Goal: Task Accomplishment & Management: Manage account settings

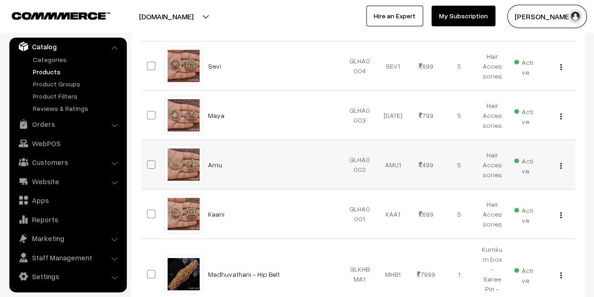
scroll to position [593, 0]
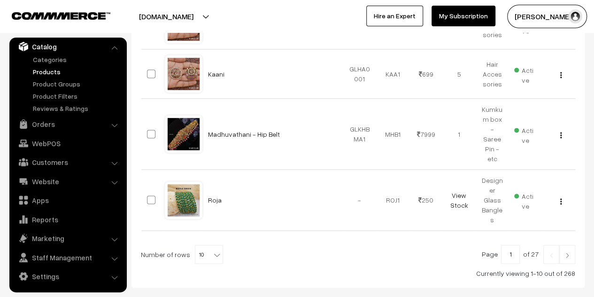
click at [200, 245] on span "10" at bounding box center [208, 254] width 27 height 19
select select "100"
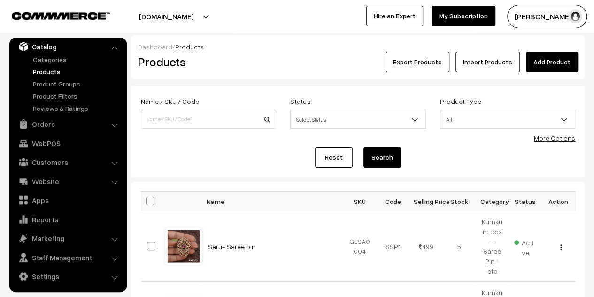
click at [528, 203] on th "Status" at bounding box center [525, 201] width 33 height 19
click at [516, 202] on th "Status" at bounding box center [525, 201] width 33 height 19
click at [554, 140] on link "More Options" at bounding box center [554, 138] width 41 height 8
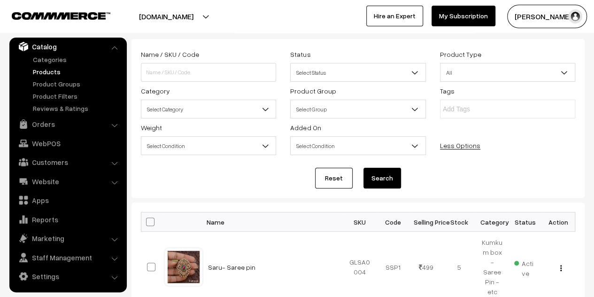
scroll to position [141, 0]
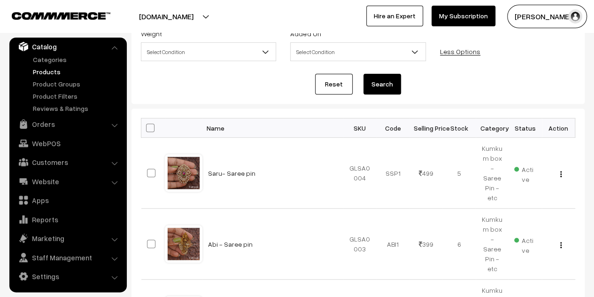
click at [530, 126] on th "Status" at bounding box center [525, 127] width 33 height 19
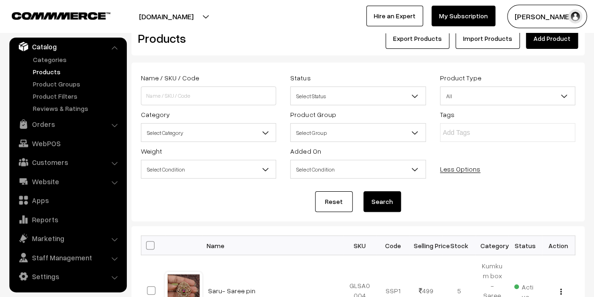
scroll to position [0, 0]
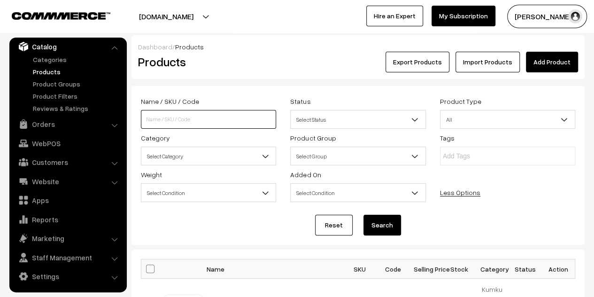
click at [210, 120] on input at bounding box center [208, 119] width 135 height 19
type input "premium"
click at [375, 225] on button "Search" at bounding box center [383, 225] width 38 height 21
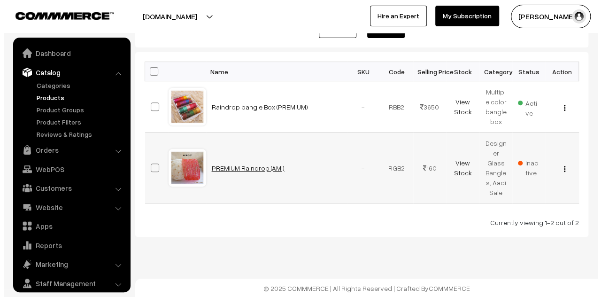
scroll to position [26, 0]
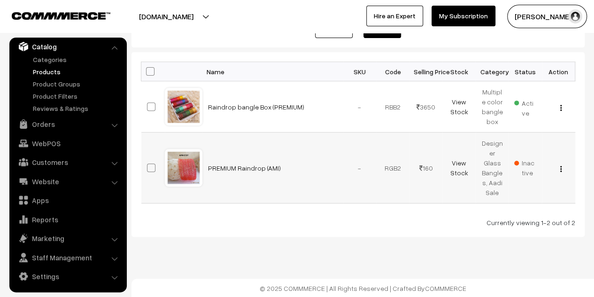
click at [524, 162] on span "Inactive" at bounding box center [525, 168] width 22 height 20
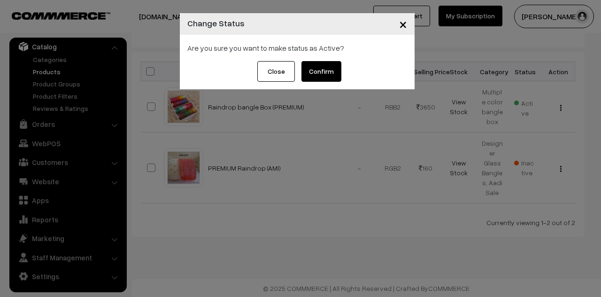
click at [329, 74] on button "Confirm" at bounding box center [322, 71] width 40 height 21
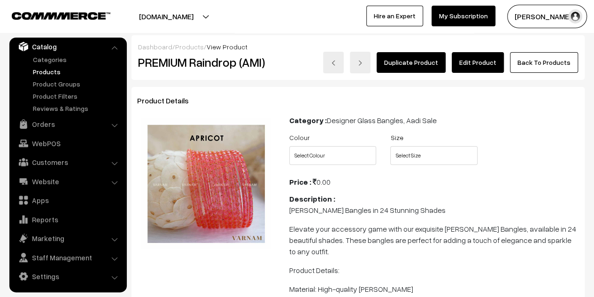
click at [481, 61] on link "Edit Product" at bounding box center [478, 62] width 52 height 21
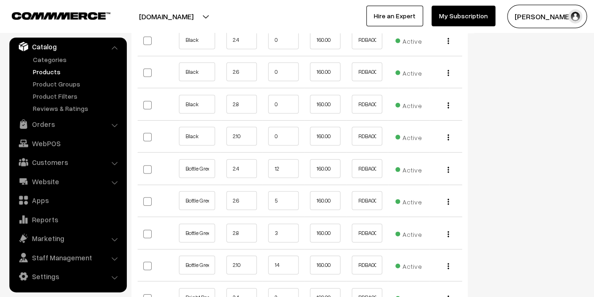
scroll to position [1409, 0]
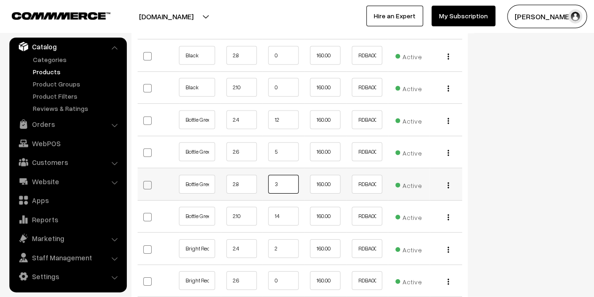
click at [282, 175] on input "3" at bounding box center [283, 184] width 31 height 19
type input "4"
click at [195, 175] on input "Bottle Green" at bounding box center [197, 184] width 36 height 19
click at [195, 207] on input "Bottle Green" at bounding box center [197, 216] width 36 height 19
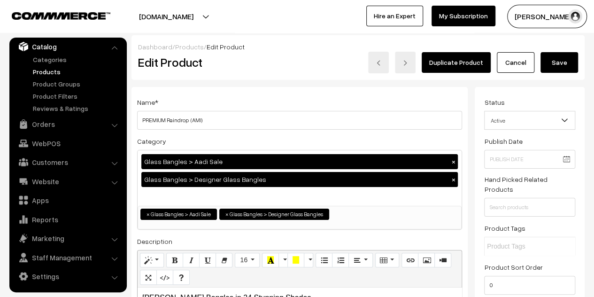
drag, startPoint x: 557, startPoint y: 57, endPoint x: 448, endPoint y: 71, distance: 109.9
click at [557, 57] on button "Save" at bounding box center [560, 62] width 38 height 21
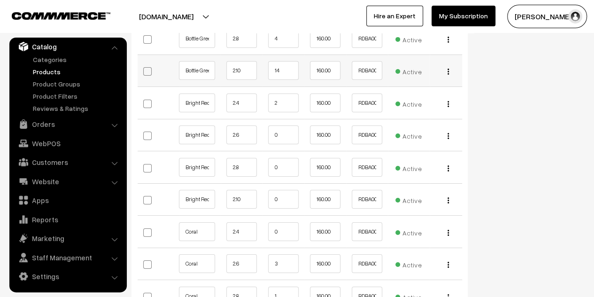
scroll to position [1597, 0]
